Goal: Transaction & Acquisition: Purchase product/service

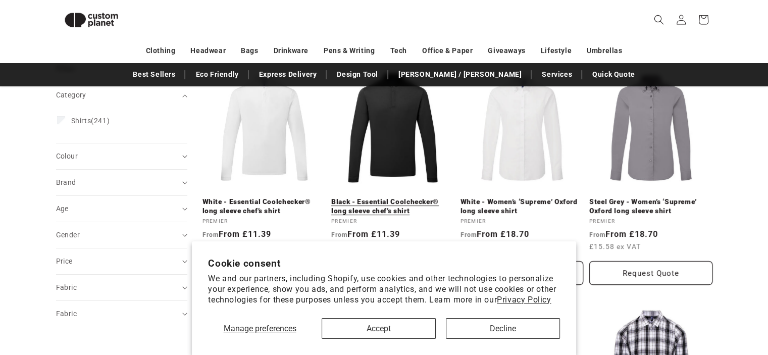
scroll to position [137, 0]
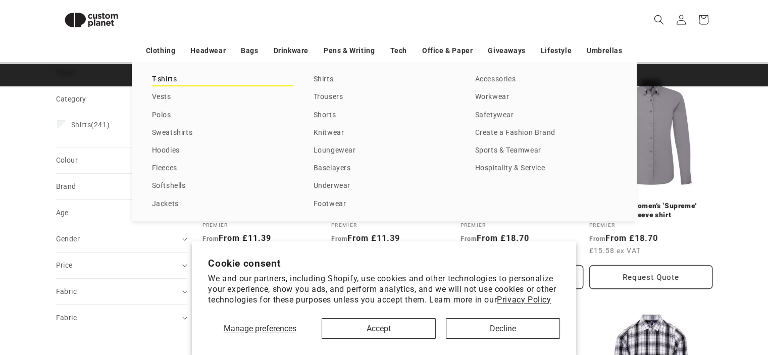
click at [175, 78] on link "T-shirts" at bounding box center [222, 80] width 141 height 14
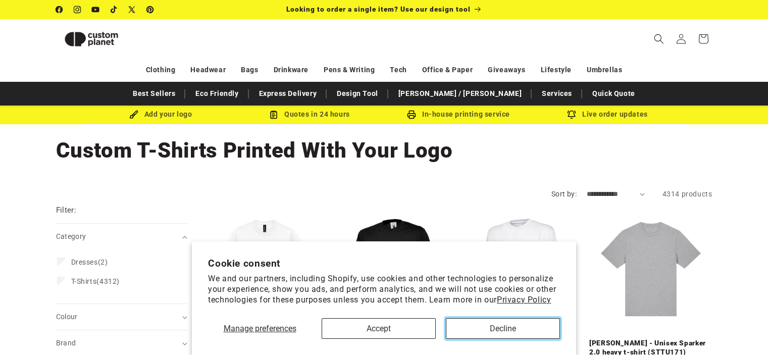
click at [486, 326] on button "Decline" at bounding box center [503, 328] width 114 height 21
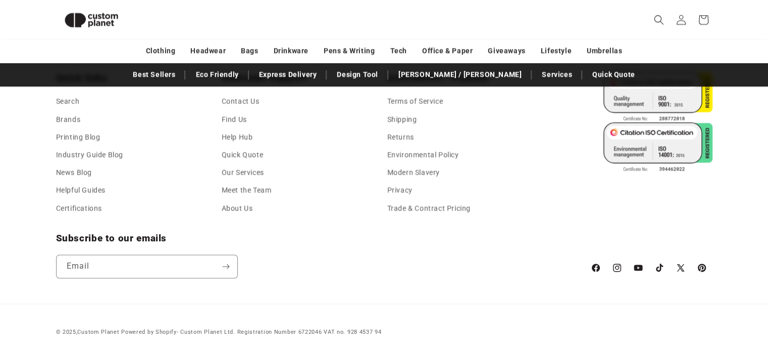
scroll to position [1188, 0]
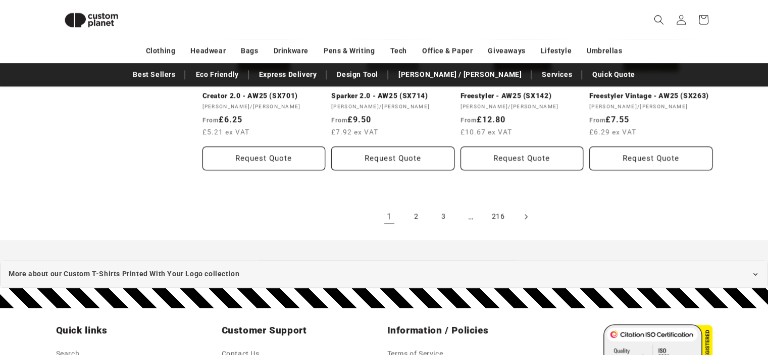
click at [525, 217] on icon "Next page" at bounding box center [525, 216] width 3 height 11
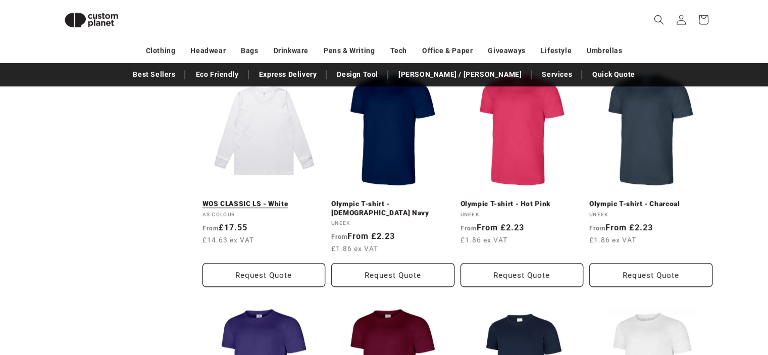
scroll to position [592, 0]
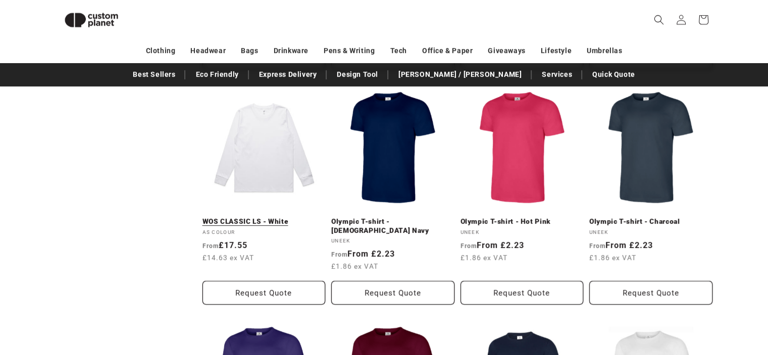
click at [281, 217] on link "WOS CLASSIC LS - White" at bounding box center [263, 221] width 123 height 9
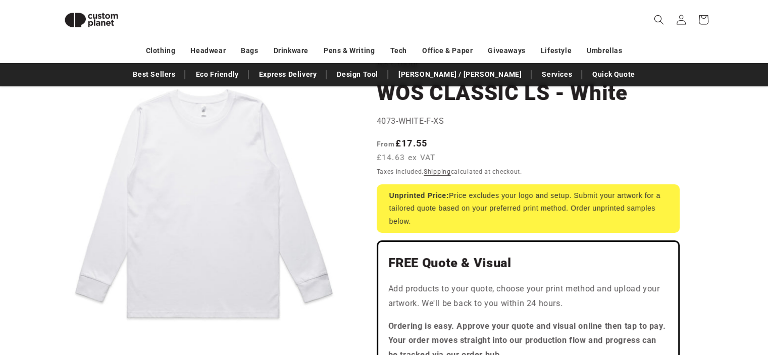
scroll to position [339, 0]
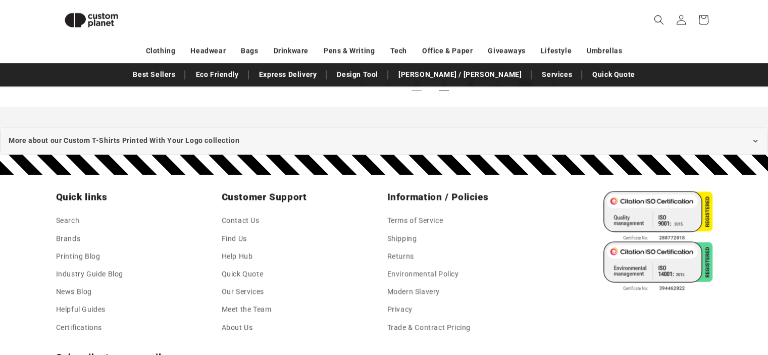
scroll to position [1220, 0]
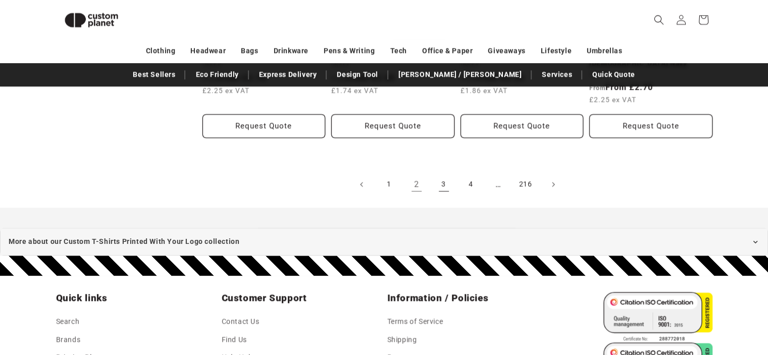
click at [448, 173] on link "3" at bounding box center [444, 184] width 22 height 22
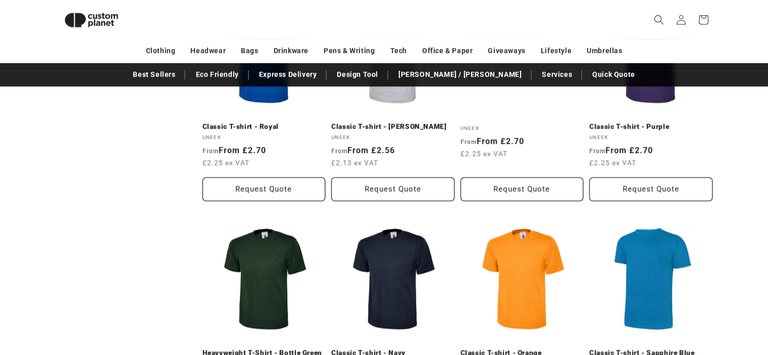
scroll to position [1198, 0]
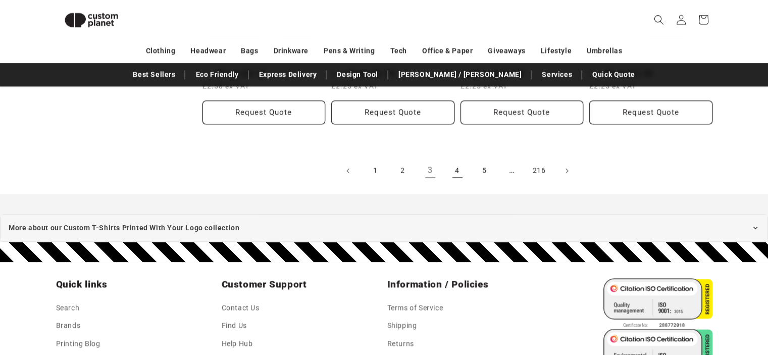
click at [452, 169] on link "4" at bounding box center [457, 171] width 22 height 22
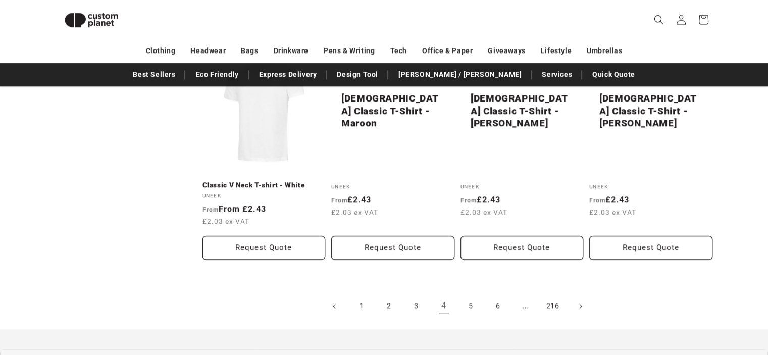
scroll to position [1198, 0]
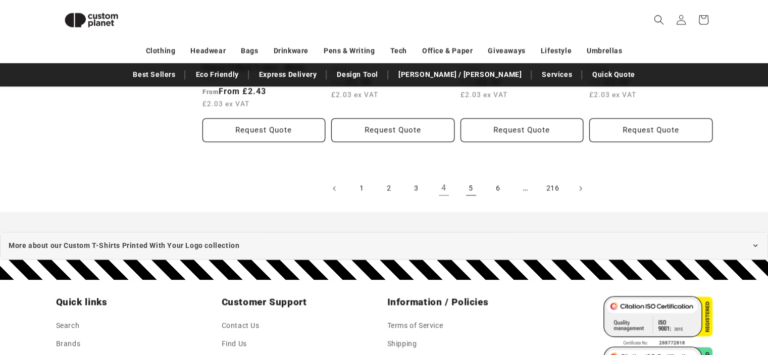
click at [466, 180] on link "5" at bounding box center [471, 188] width 22 height 22
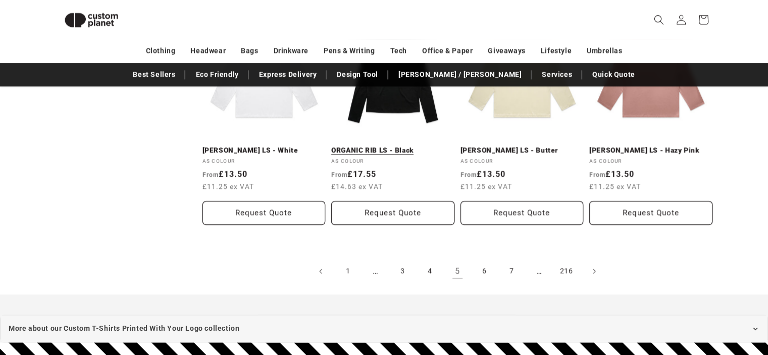
scroll to position [1248, 0]
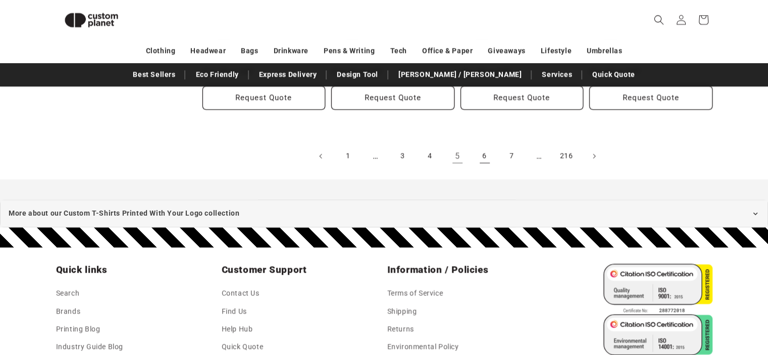
click at [480, 155] on link "6" at bounding box center [485, 156] width 22 height 22
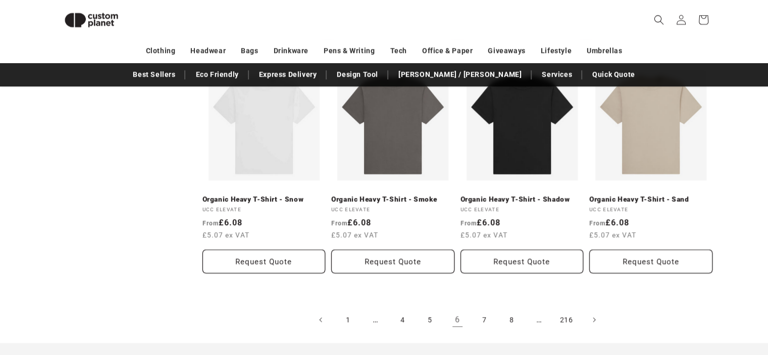
scroll to position [1097, 0]
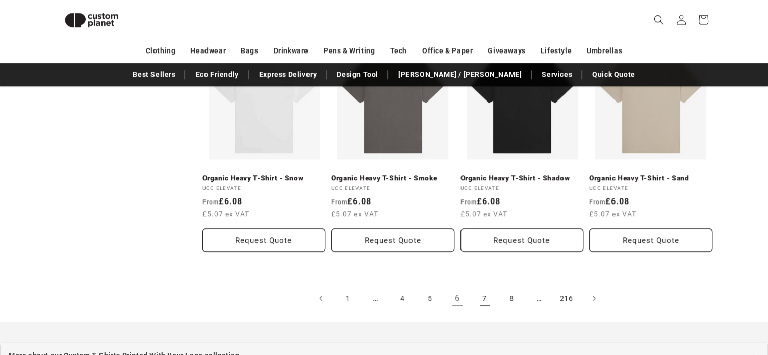
click at [488, 287] on link "7" at bounding box center [485, 298] width 22 height 22
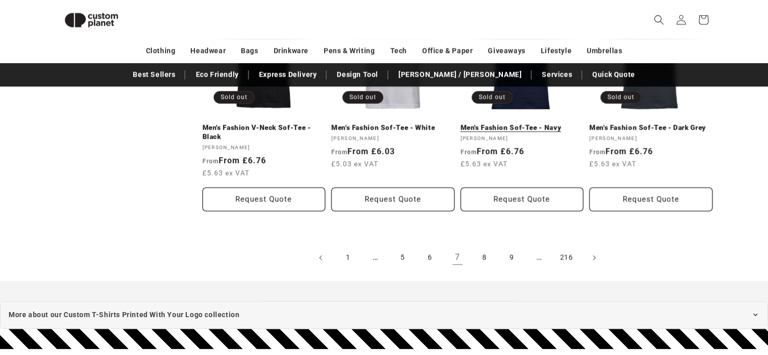
scroll to position [1148, 0]
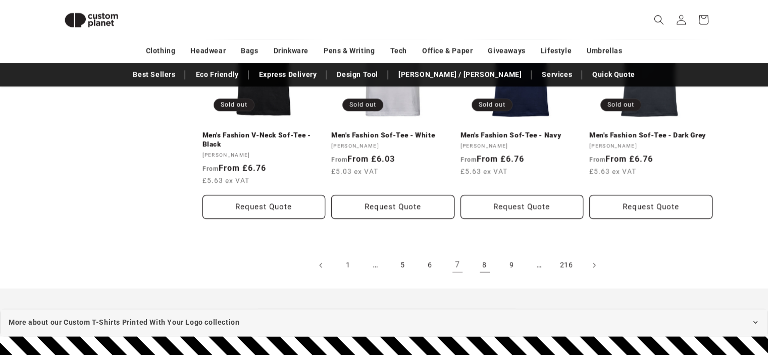
click at [480, 254] on link "8" at bounding box center [485, 265] width 22 height 22
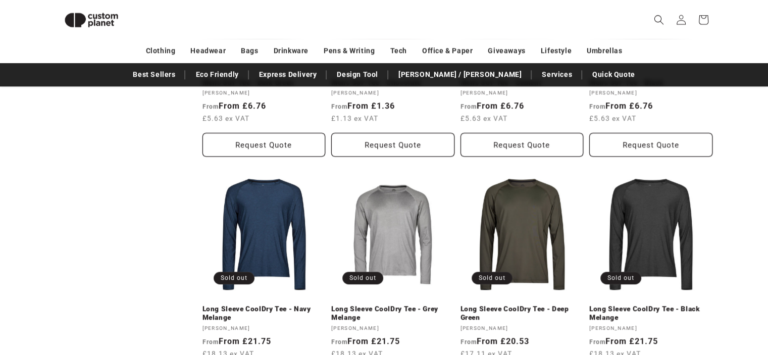
scroll to position [1046, 0]
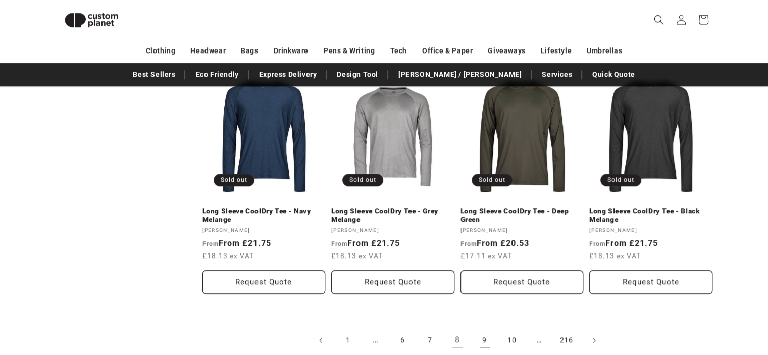
click at [485, 333] on link "9" at bounding box center [485, 340] width 22 height 22
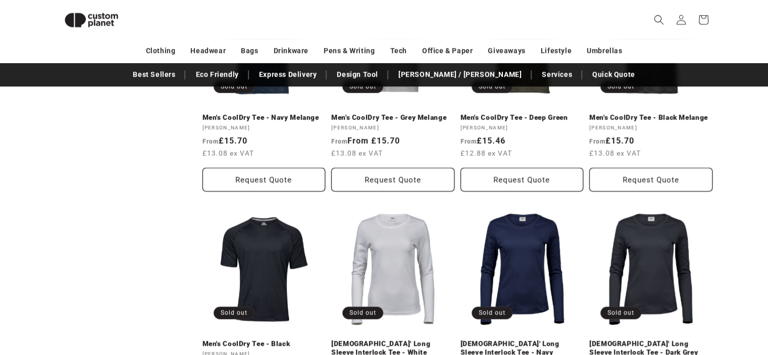
scroll to position [1097, 0]
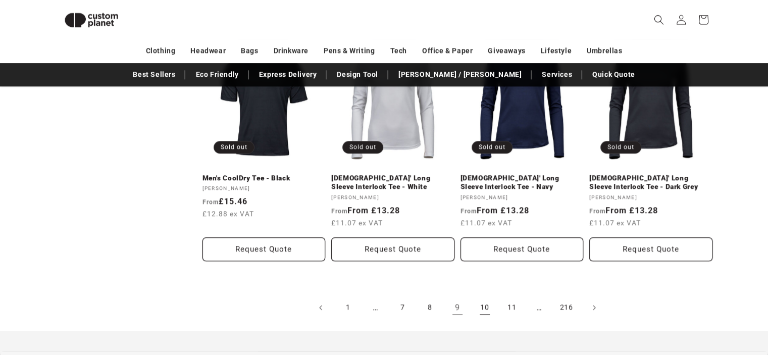
click at [489, 303] on link "10" at bounding box center [485, 307] width 22 height 22
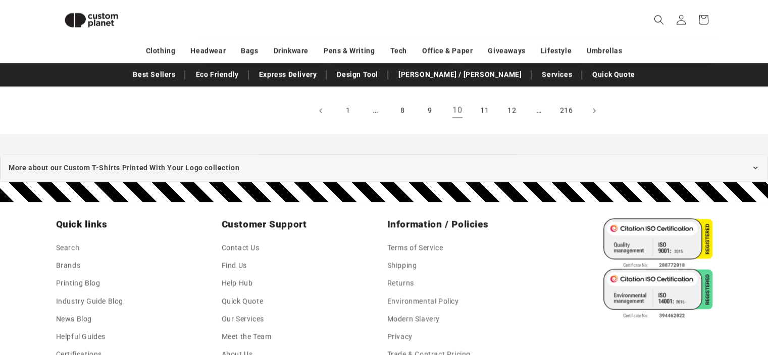
scroll to position [1198, 0]
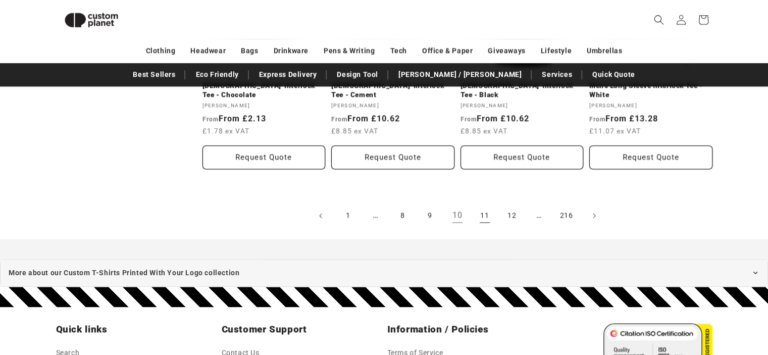
click at [483, 205] on link "11" at bounding box center [485, 216] width 22 height 22
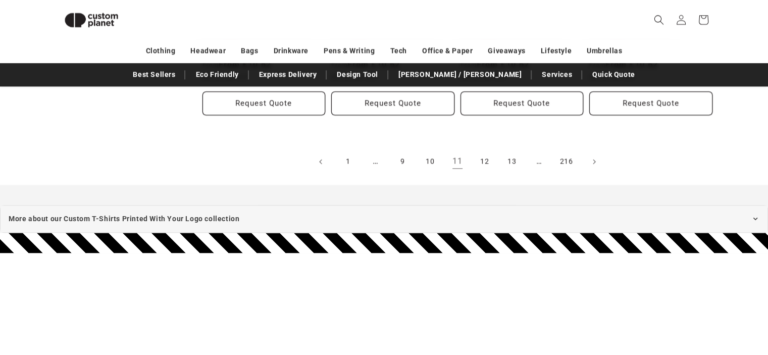
scroll to position [1249, 0]
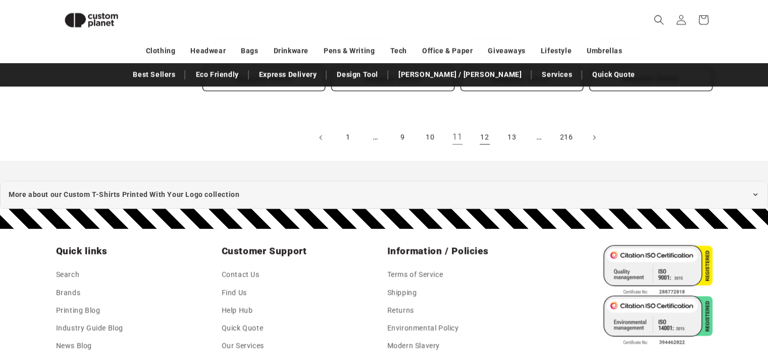
click at [478, 131] on link "12" at bounding box center [485, 137] width 22 height 22
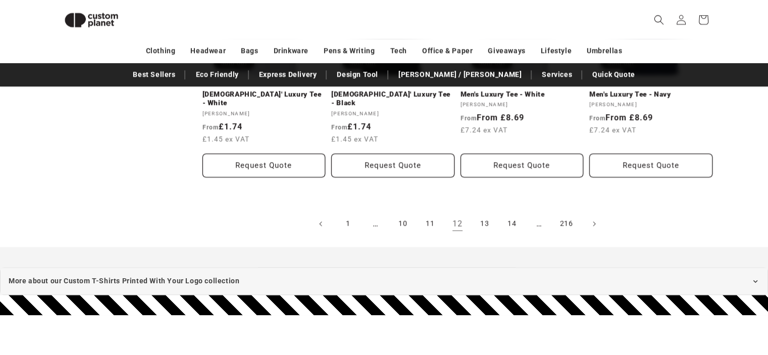
scroll to position [1198, 0]
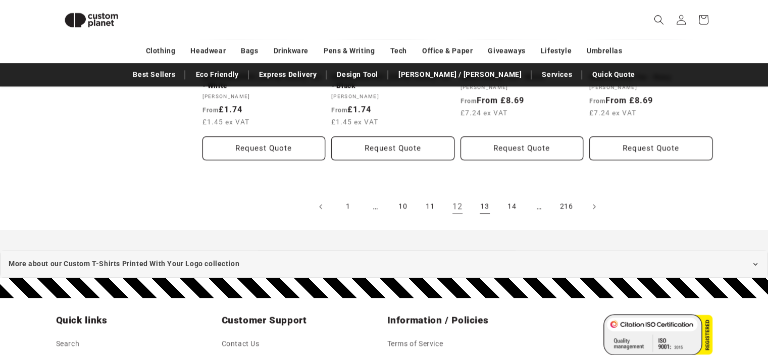
click at [487, 195] on link "13" at bounding box center [485, 206] width 22 height 22
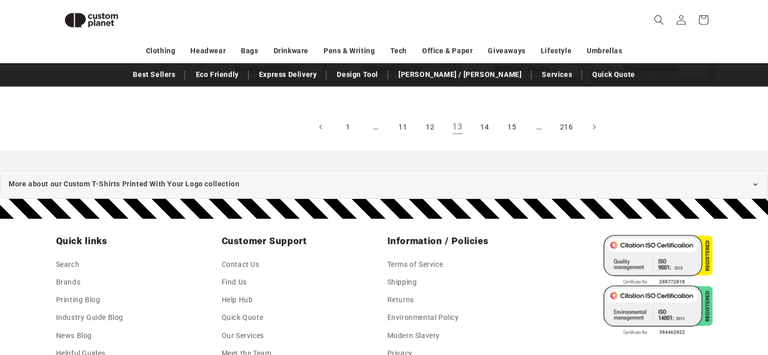
scroll to position [1251, 0]
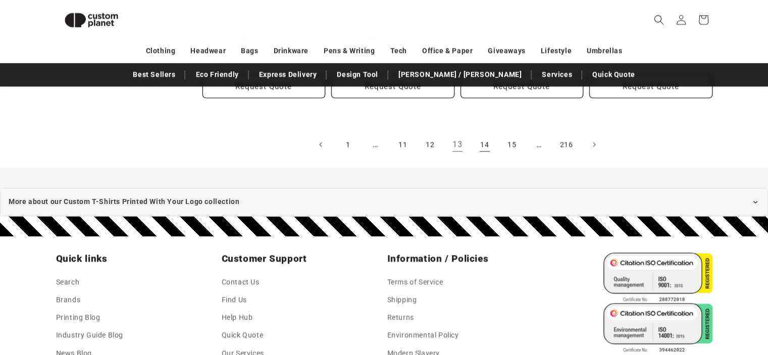
click at [487, 141] on link "14" at bounding box center [485, 144] width 22 height 22
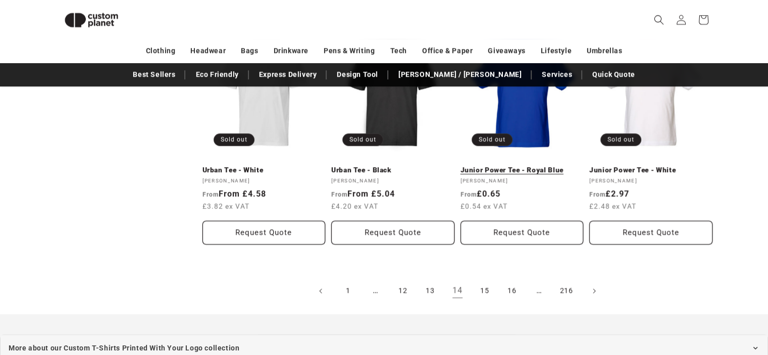
scroll to position [1097, 0]
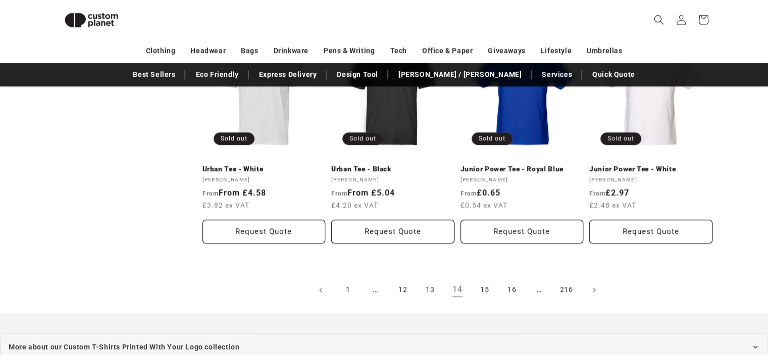
drag, startPoint x: 487, startPoint y: 270, endPoint x: 458, endPoint y: 281, distance: 30.9
click at [487, 279] on link "15" at bounding box center [485, 290] width 22 height 22
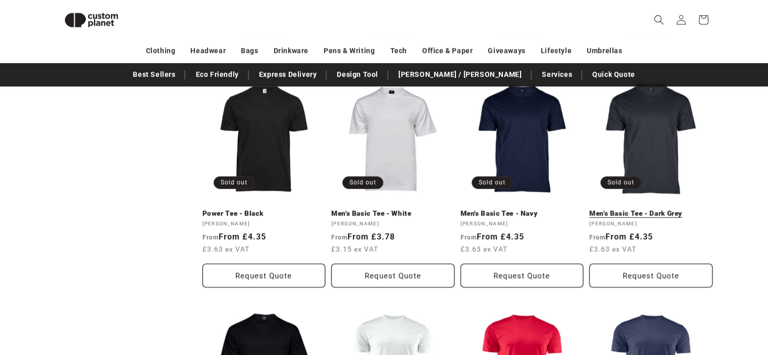
scroll to position [1046, 0]
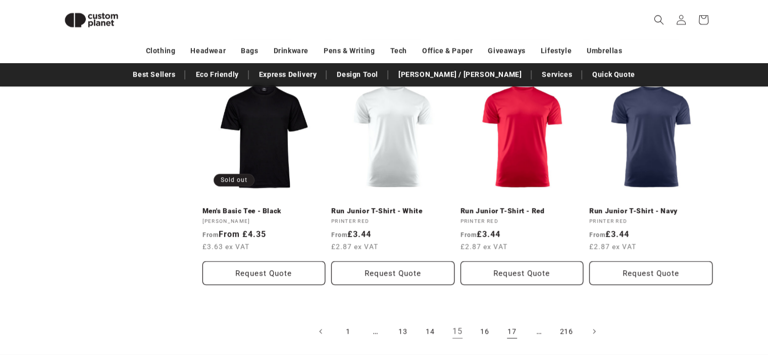
click at [507, 322] on link "17" at bounding box center [512, 331] width 22 height 22
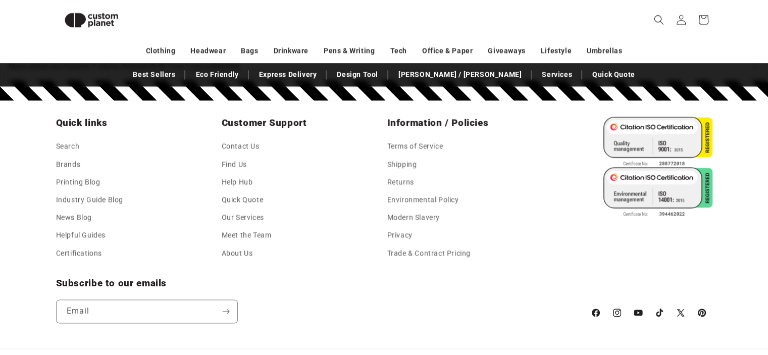
scroll to position [1152, 0]
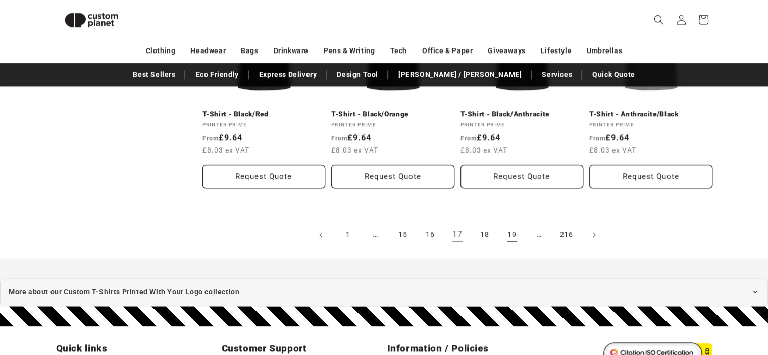
click at [510, 224] on link "19" at bounding box center [512, 235] width 22 height 22
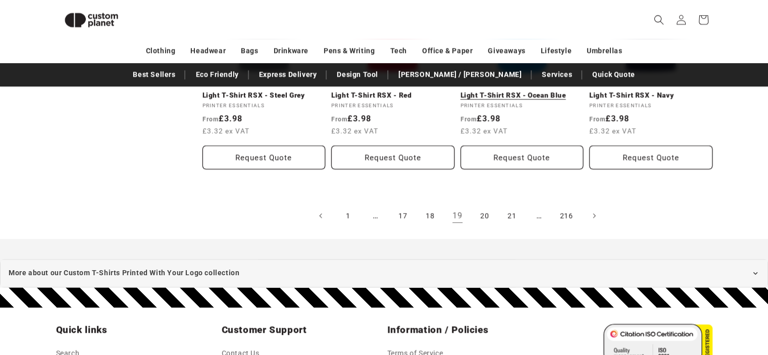
scroll to position [1179, 0]
